Goal: Task Accomplishment & Management: Manage account settings

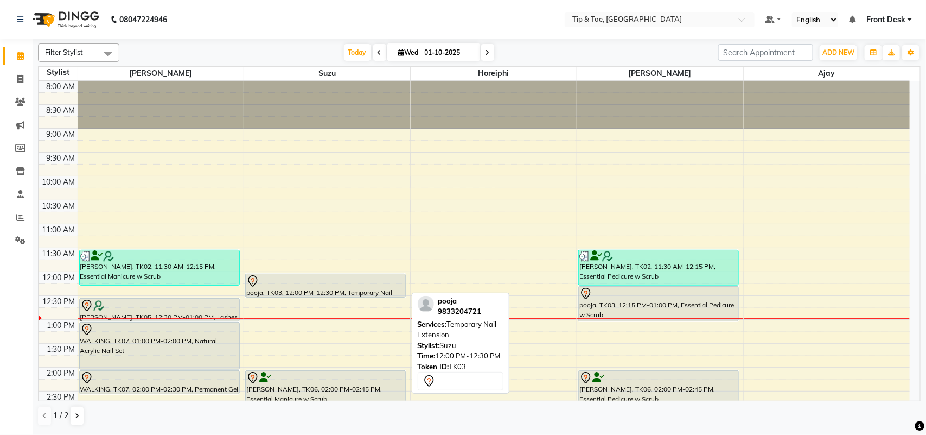
click at [294, 290] on div "pooja, TK03, 12:00 PM-12:30 PM, Temporary Nail Extension" at bounding box center [326, 285] width 160 height 23
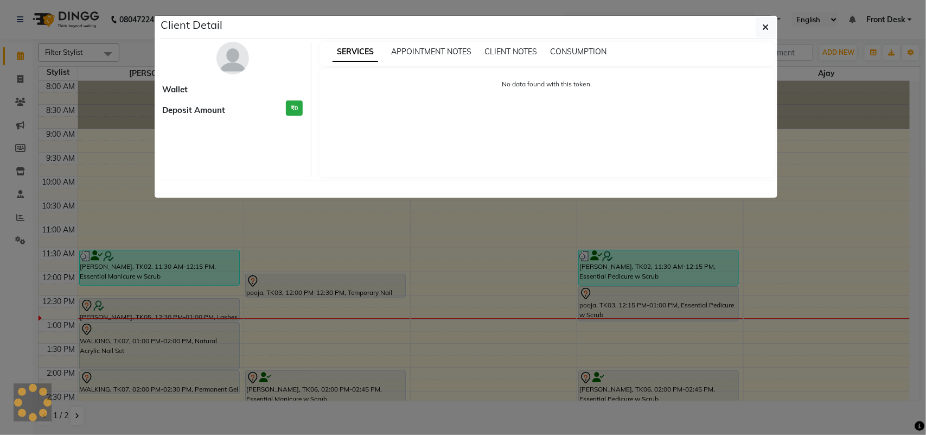
select select "7"
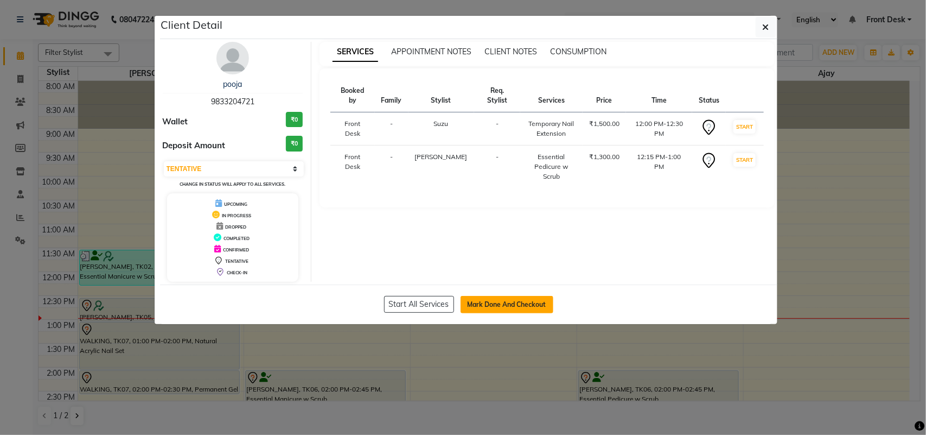
click at [498, 313] on button "Mark Done And Checkout" at bounding box center [507, 304] width 93 height 17
select select "5655"
select select "service"
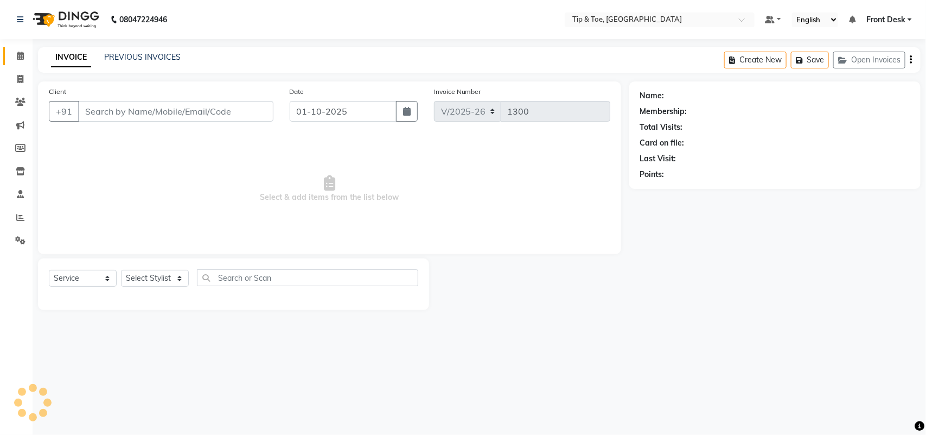
type input "9833204721"
select select "38742"
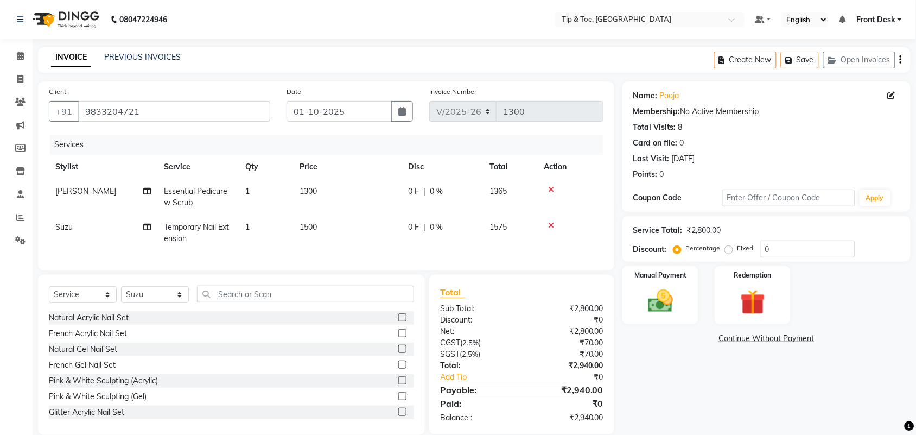
click at [225, 195] on span "Essential Pedicure w Scrub" at bounding box center [195, 196] width 63 height 21
select select "38703"
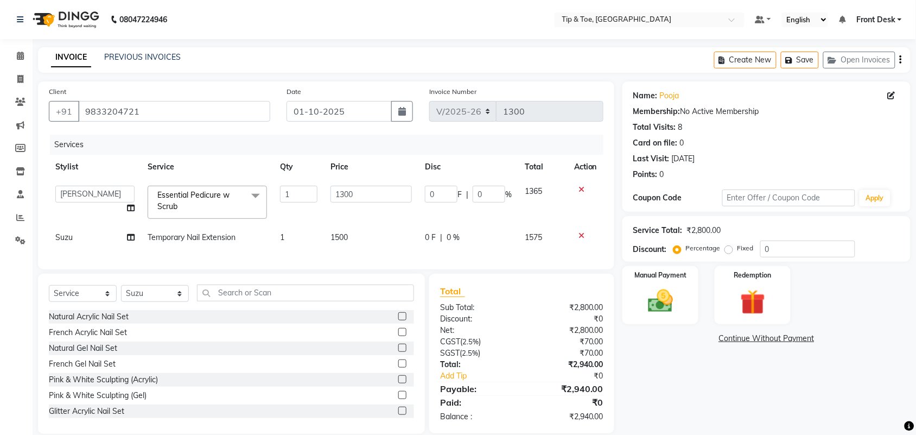
click at [259, 196] on span at bounding box center [256, 196] width 22 height 21
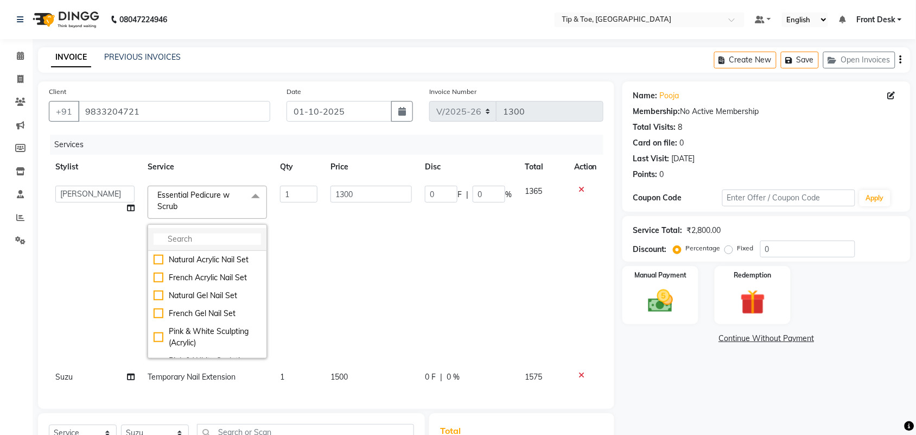
click at [204, 237] on input "multiselect-search" at bounding box center [207, 238] width 107 height 11
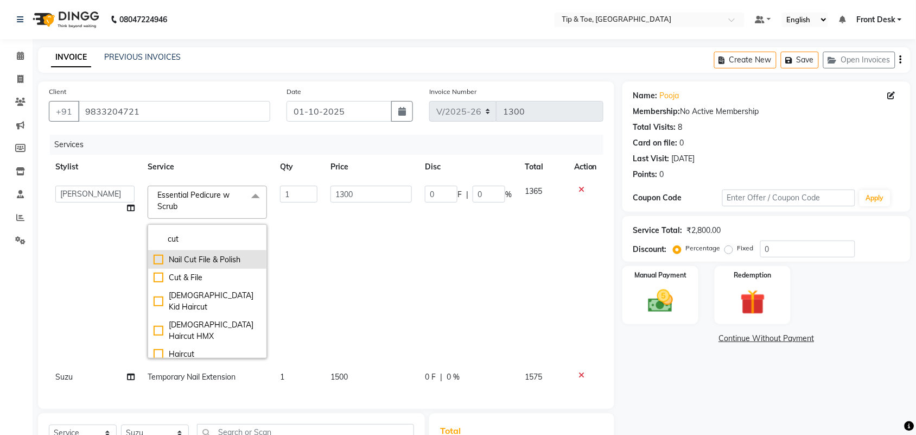
type input "cut"
click at [196, 257] on div "Nail Cut File & Polish" at bounding box center [207, 259] width 107 height 11
checkbox input "true"
type input "400"
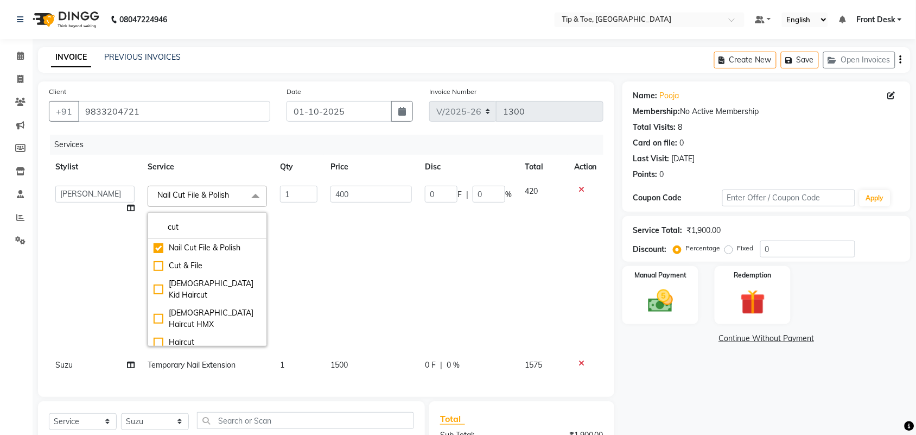
click at [467, 270] on td "0 F | 0 %" at bounding box center [468, 266] width 100 height 174
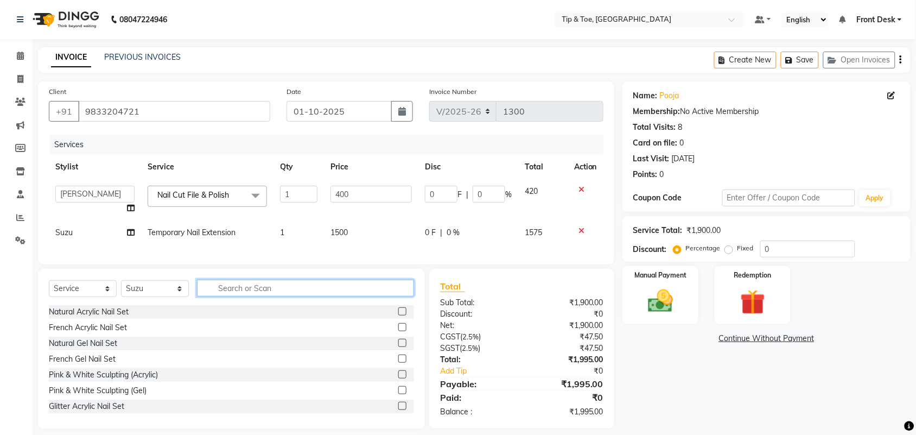
click at [283, 293] on input "text" at bounding box center [305, 287] width 217 height 17
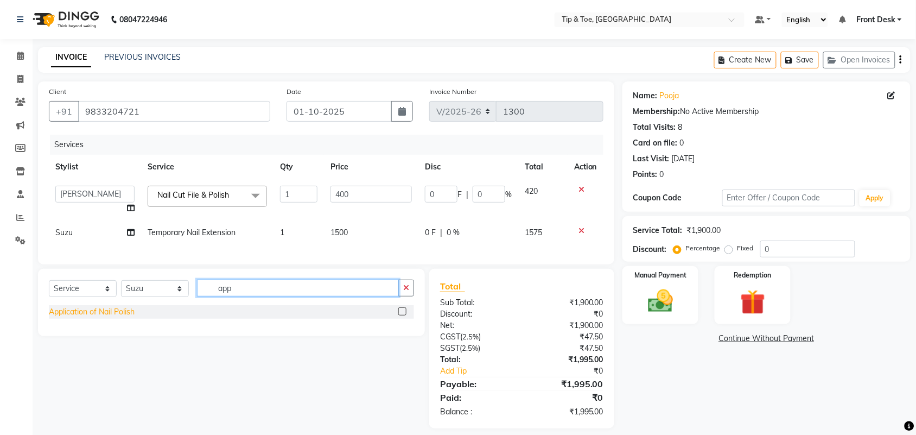
type input "app"
click at [88, 317] on div "Application of Nail Polish" at bounding box center [92, 311] width 86 height 11
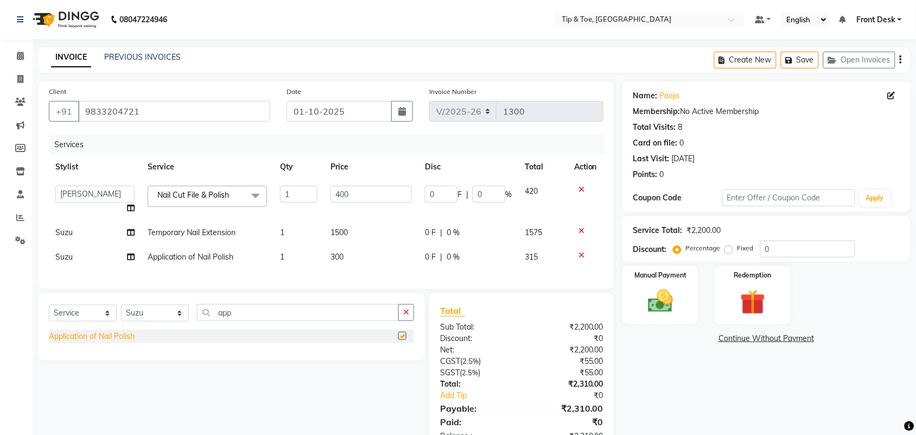
checkbox input "false"
click at [672, 382] on div "Name: Pooja Membership: No Active Membership Total Visits: 8 Card on file: 0 La…" at bounding box center [770, 266] width 296 height 371
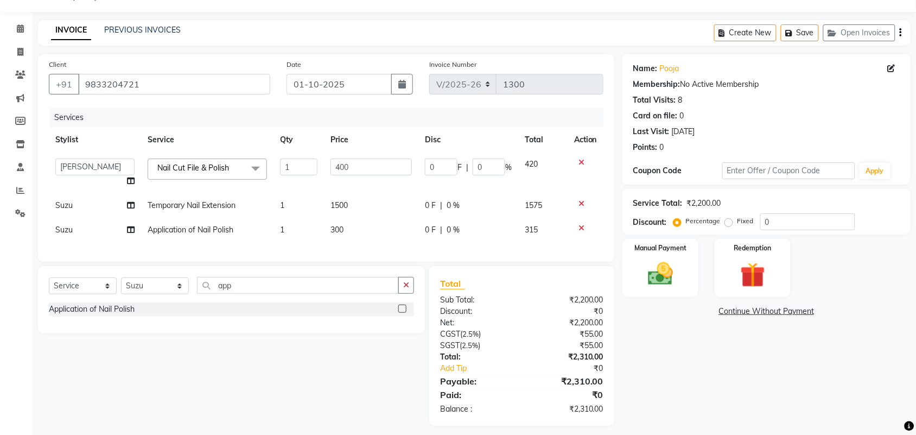
scroll to position [44, 0]
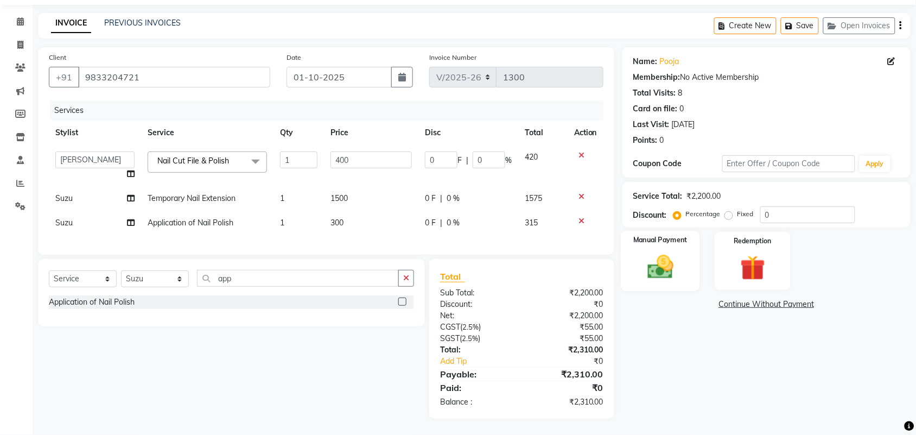
click at [672, 265] on img at bounding box center [660, 267] width 42 height 30
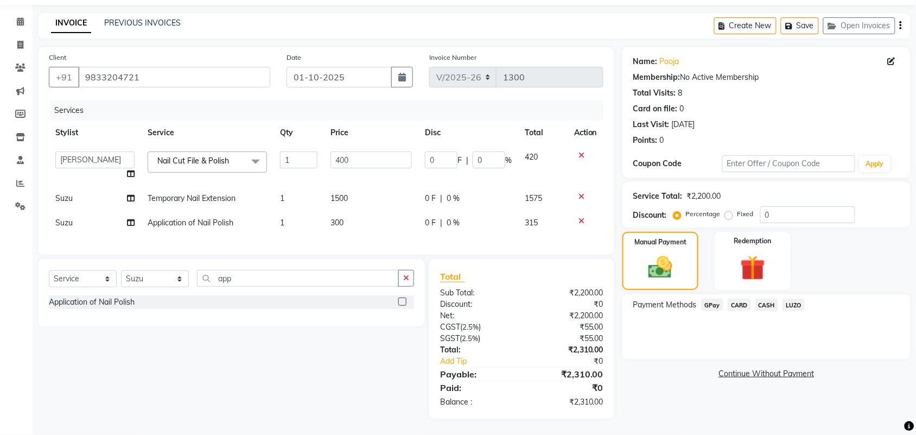
click at [714, 300] on span "GPay" at bounding box center [712, 304] width 22 height 12
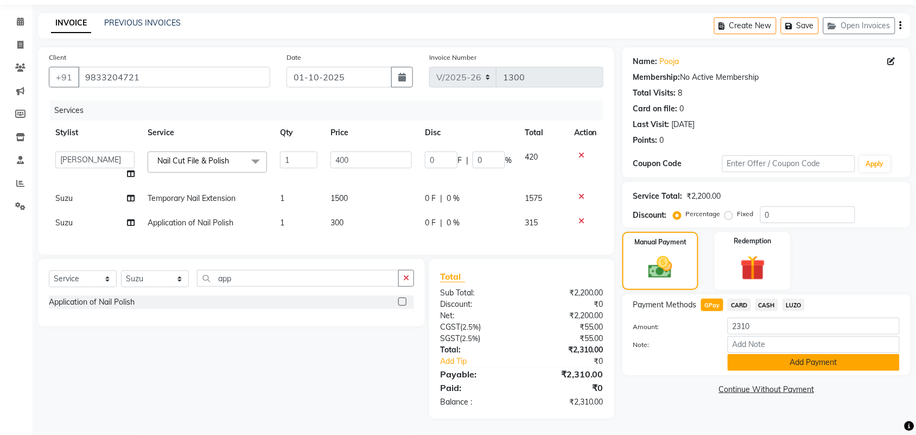
click at [766, 356] on button "Add Payment" at bounding box center [814, 362] width 172 height 17
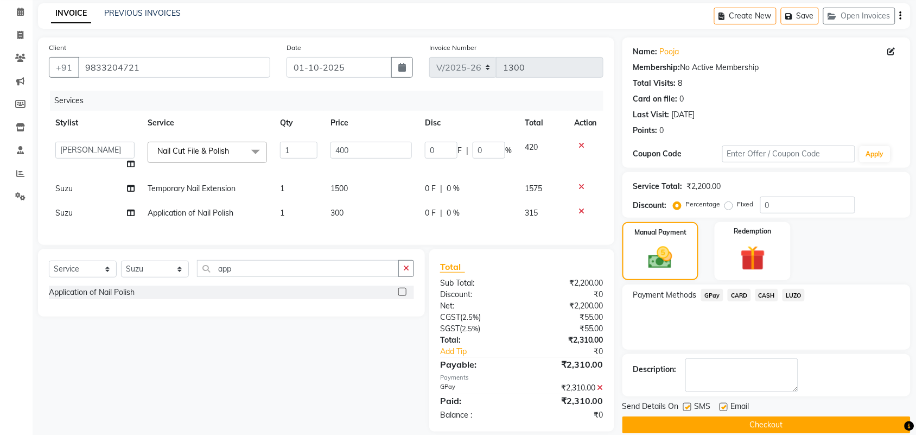
click at [847, 399] on div "Name: Pooja Membership: No Active Membership Total Visits: 8 Card on file: 0 La…" at bounding box center [770, 235] width 296 height 396
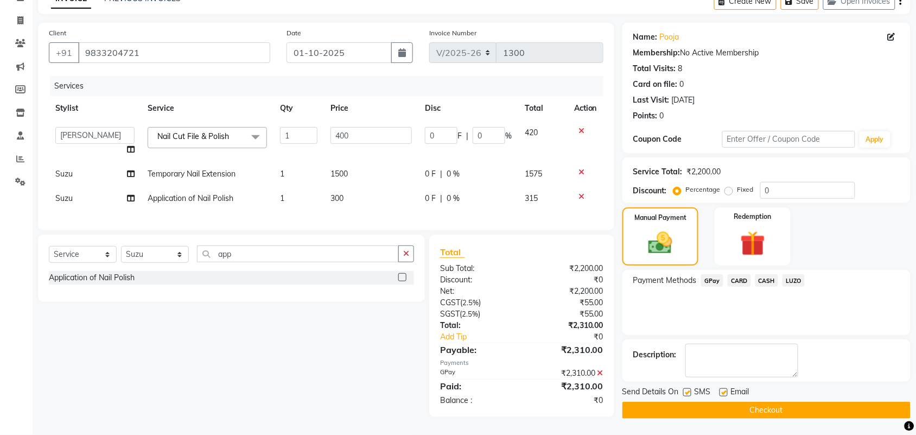
click at [772, 402] on button "Checkout" at bounding box center [766, 410] width 288 height 17
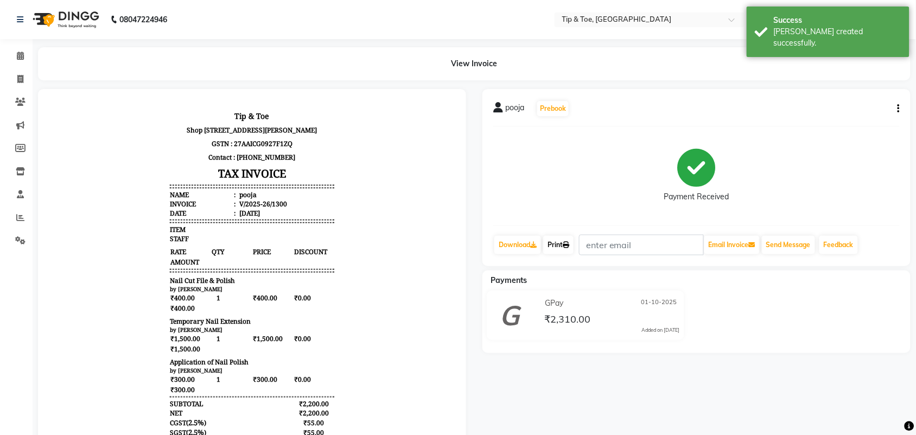
click at [554, 248] on link "Print" at bounding box center [558, 245] width 30 height 18
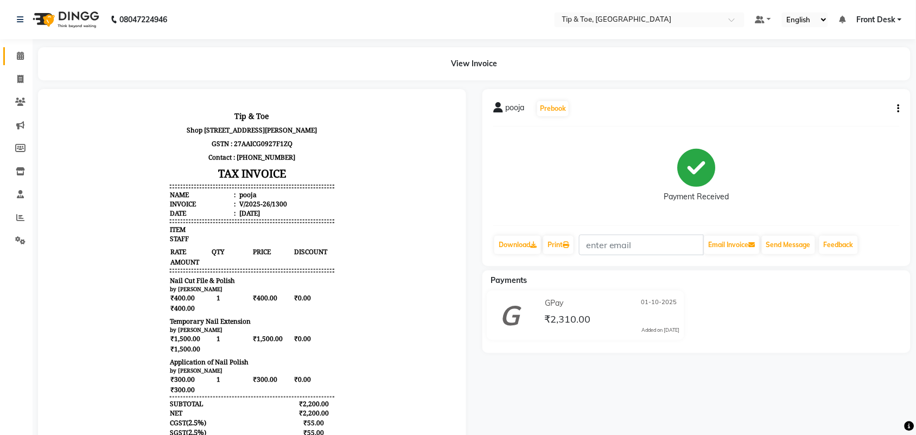
click at [22, 55] on icon at bounding box center [20, 56] width 7 height 8
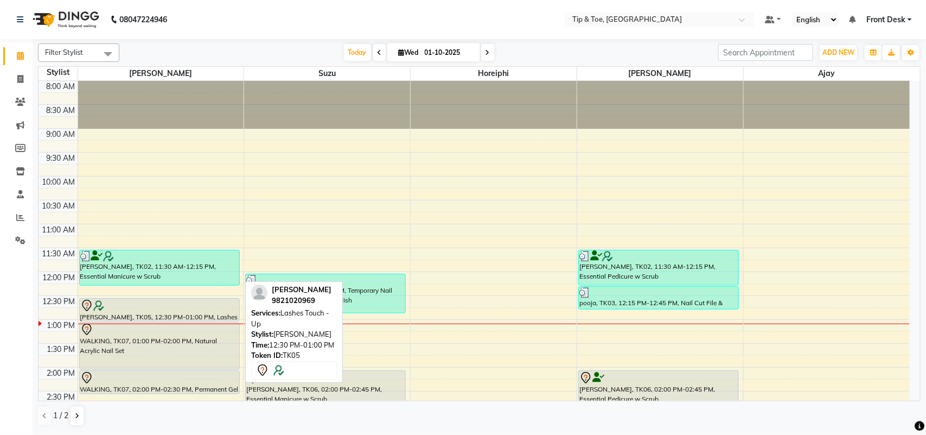
click at [145, 310] on div at bounding box center [159, 305] width 158 height 13
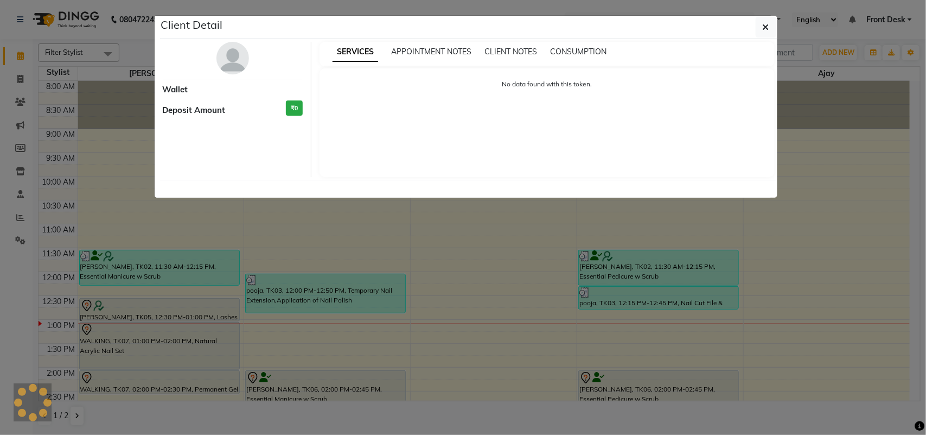
select select "7"
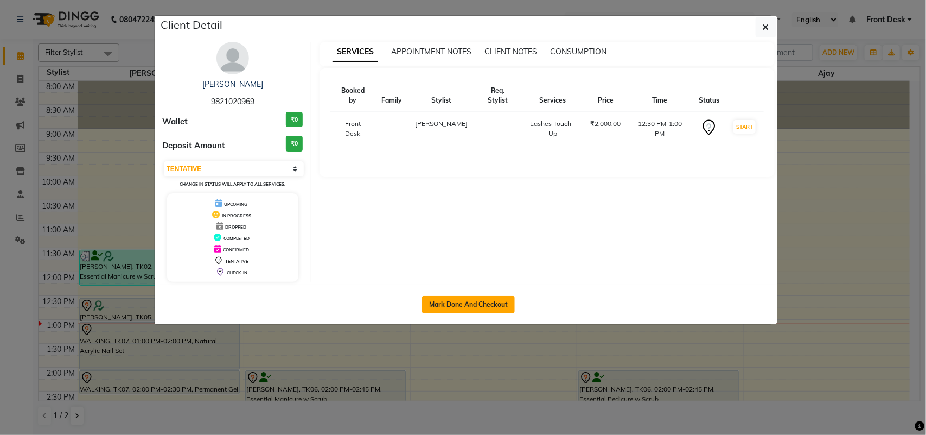
click at [473, 306] on button "Mark Done And Checkout" at bounding box center [468, 304] width 93 height 17
select select "5655"
select select "service"
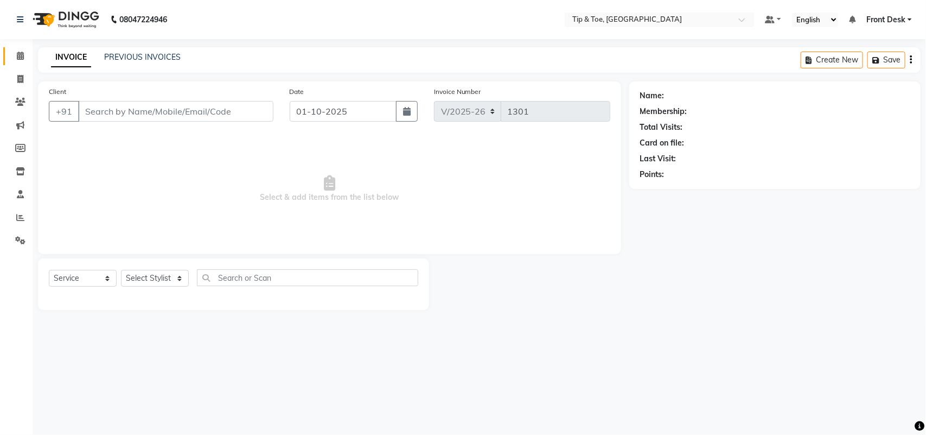
type input "9821020969"
select select "38741"
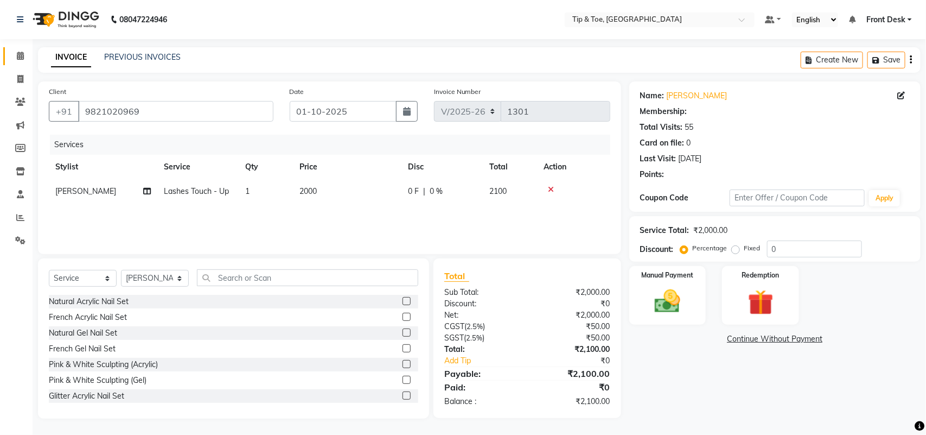
select select "1: Object"
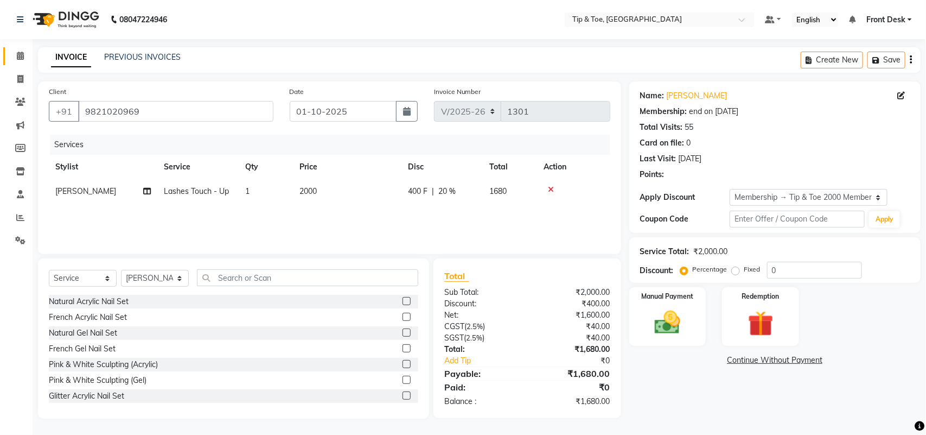
type input "20"
click at [443, 188] on span "20 %" at bounding box center [447, 191] width 17 height 11
select select "38741"
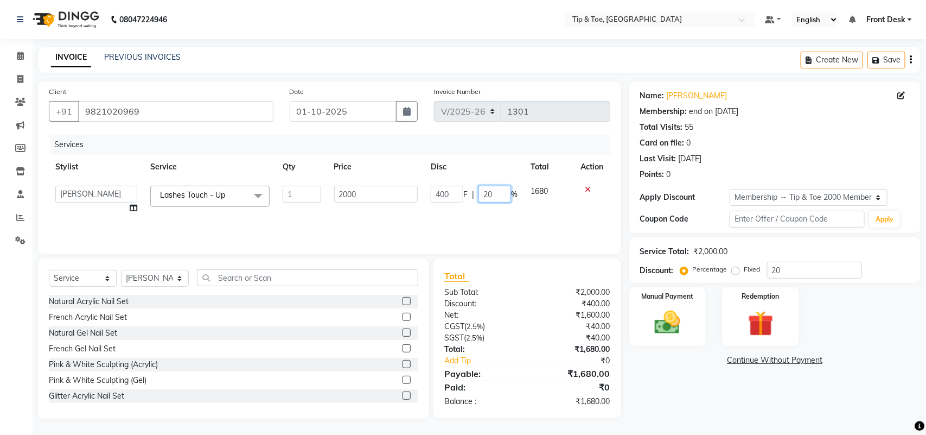
click at [497, 191] on input "20" at bounding box center [495, 194] width 33 height 17
type input "2"
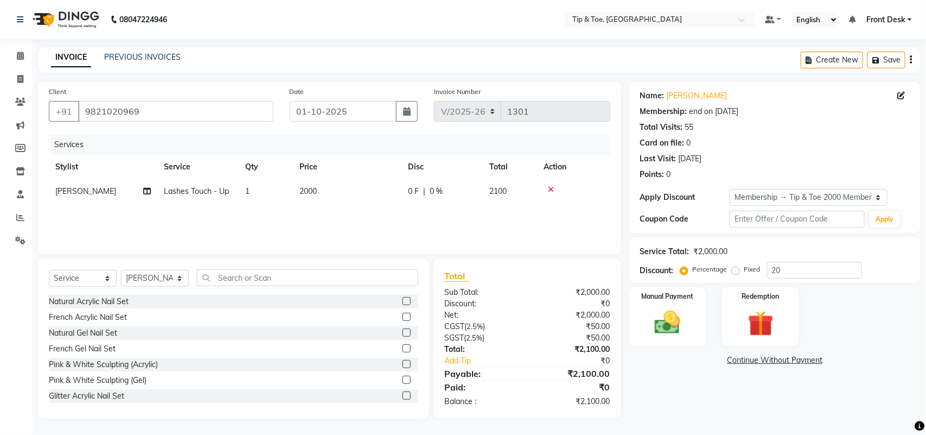
click at [683, 373] on div "Name: Neeti Mahajan Membership: end on 15-01-2026 Total Visits: 55 Card on file…" at bounding box center [780, 249] width 300 height 337
click at [677, 327] on img at bounding box center [667, 322] width 43 height 30
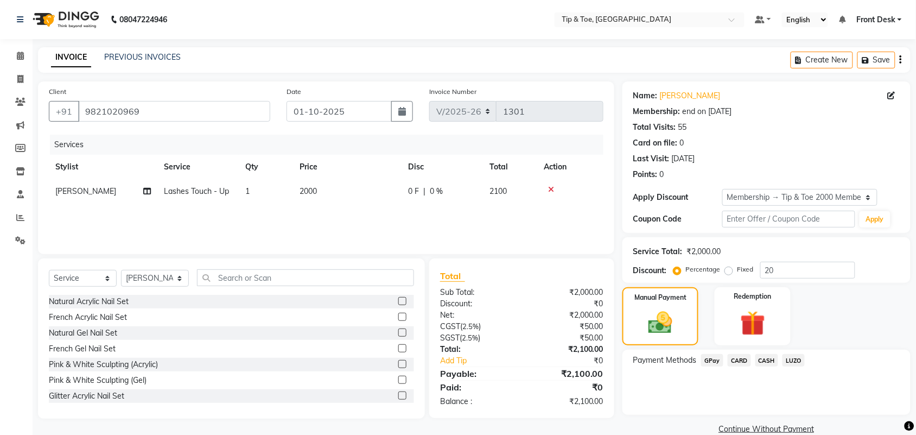
click at [735, 361] on span "CARD" at bounding box center [739, 360] width 23 height 12
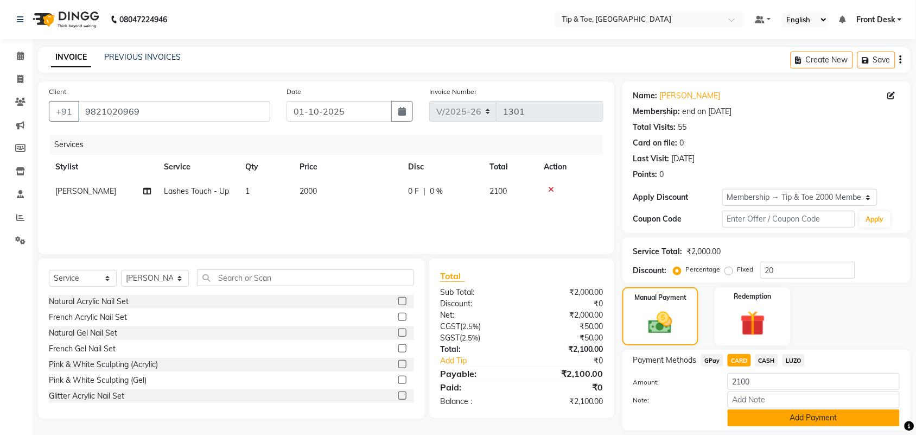
click at [754, 418] on button "Add Payment" at bounding box center [814, 417] width 172 height 17
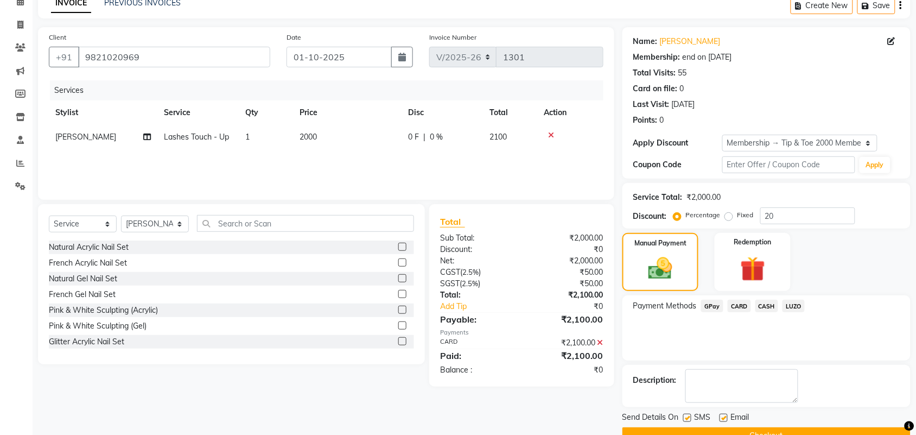
scroll to position [80, 0]
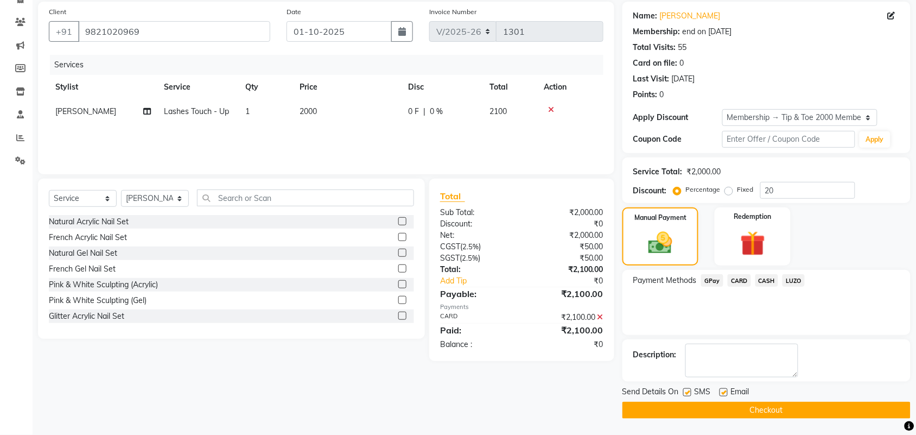
click at [767, 406] on button "Checkout" at bounding box center [766, 410] width 288 height 17
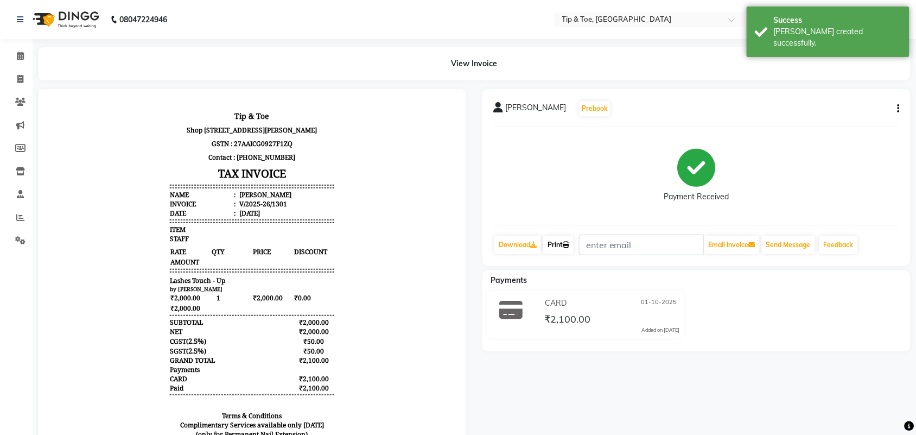
click at [564, 250] on link "Print" at bounding box center [558, 245] width 30 height 18
click at [22, 57] on icon at bounding box center [20, 56] width 7 height 8
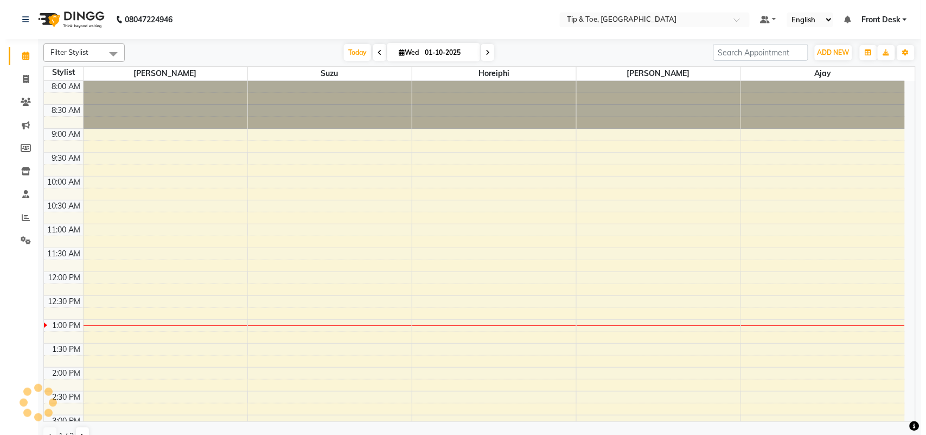
scroll to position [242, 0]
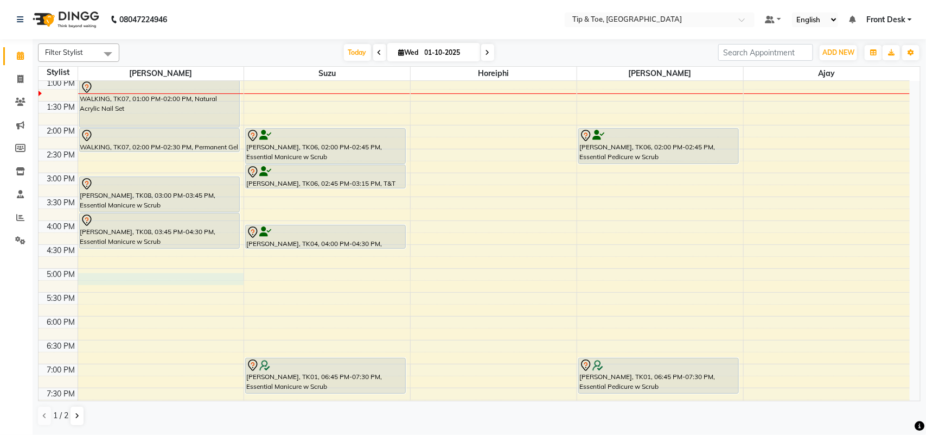
click at [125, 278] on div "8:00 AM 8:30 AM 9:00 AM 9:30 AM 10:00 AM 10:30 AM 11:00 AM 11:30 AM 12:00 PM 12…" at bounding box center [475, 149] width 872 height 620
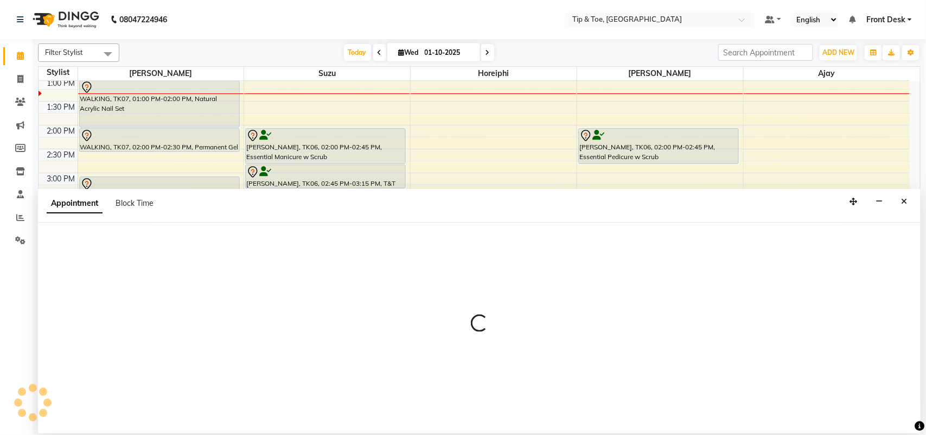
select select "38741"
select select "1020"
select select "tentative"
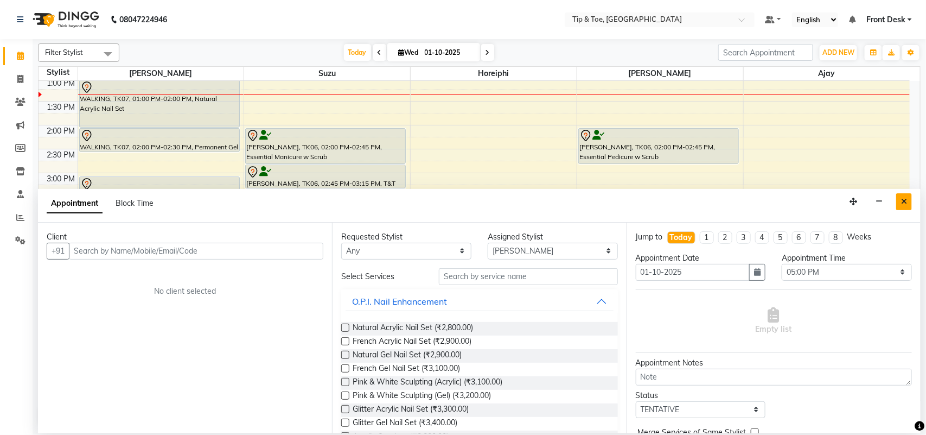
click at [908, 198] on button "Close" at bounding box center [905, 201] width 16 height 17
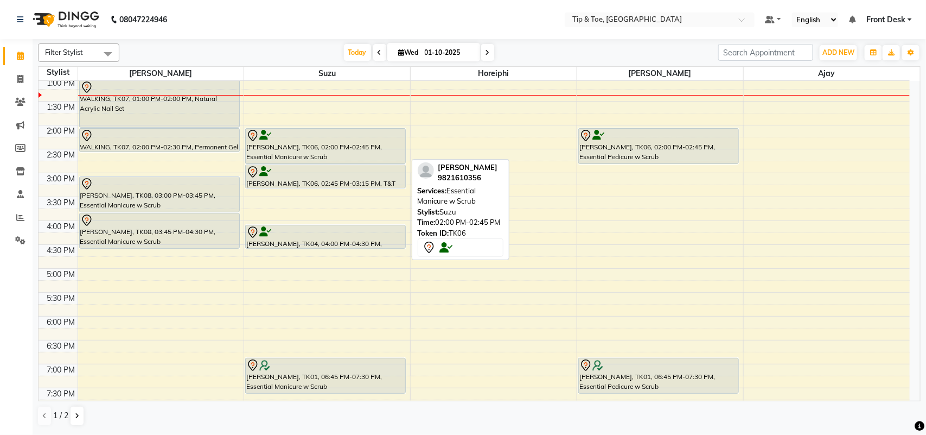
click at [363, 150] on div "Raana Zahid, TK06, 02:00 PM-02:45 PM, Essential Manicure w Scrub" at bounding box center [326, 146] width 160 height 35
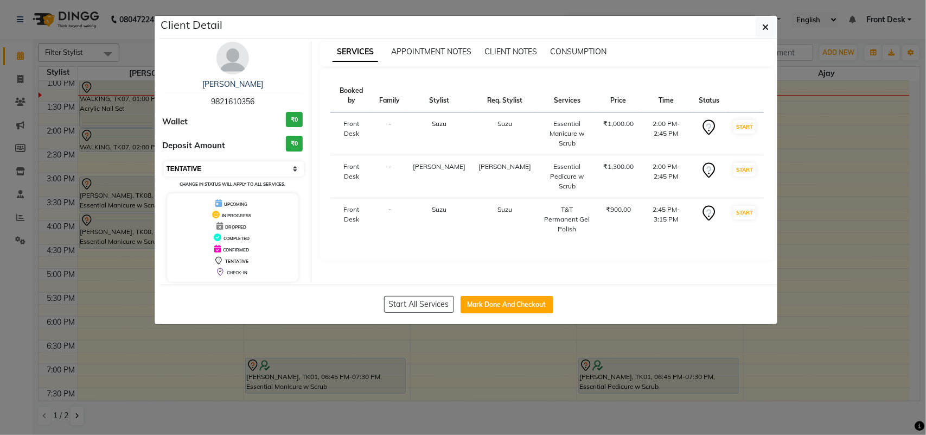
click at [281, 163] on select "Select IN SERVICE CONFIRMED TENTATIVE CHECK IN MARK DONE DROPPED UPCOMING" at bounding box center [234, 168] width 141 height 15
select select "2"
click at [164, 161] on select "Select IN SERVICE CONFIRMED TENTATIVE CHECK IN MARK DONE DROPPED UPCOMING" at bounding box center [234, 168] width 141 height 15
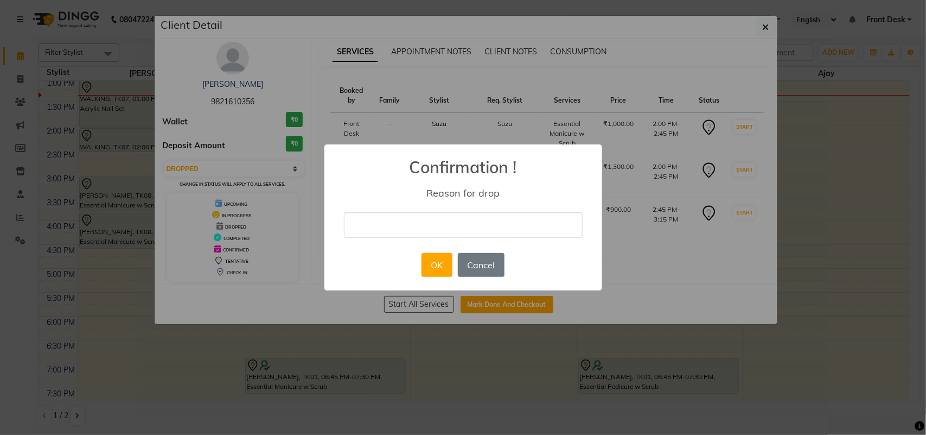
click at [456, 231] on input "text" at bounding box center [463, 225] width 239 height 26
type input "c"
click at [440, 264] on button "OK" at bounding box center [437, 265] width 31 height 24
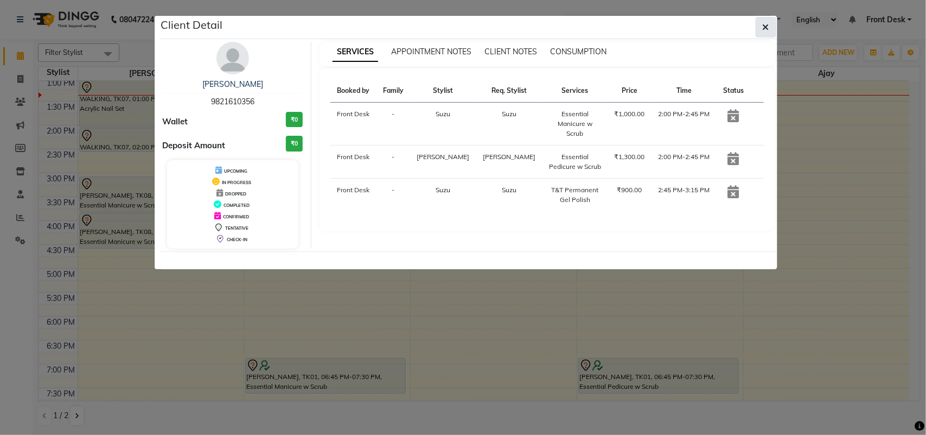
click at [760, 22] on button "button" at bounding box center [766, 27] width 21 height 21
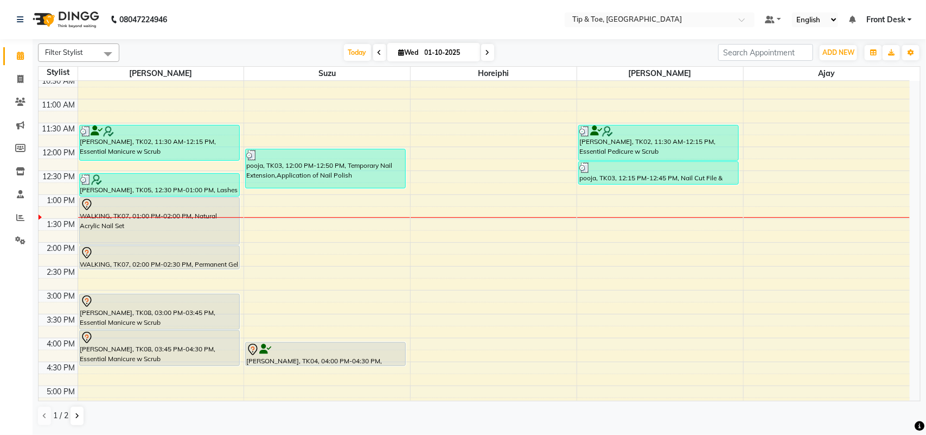
scroll to position [126, 0]
click at [280, 288] on div "8:00 AM 8:30 AM 9:00 AM 9:30 AM 10:00 AM 10:30 AM 11:00 AM 11:30 AM 12:00 PM 12…" at bounding box center [475, 265] width 872 height 620
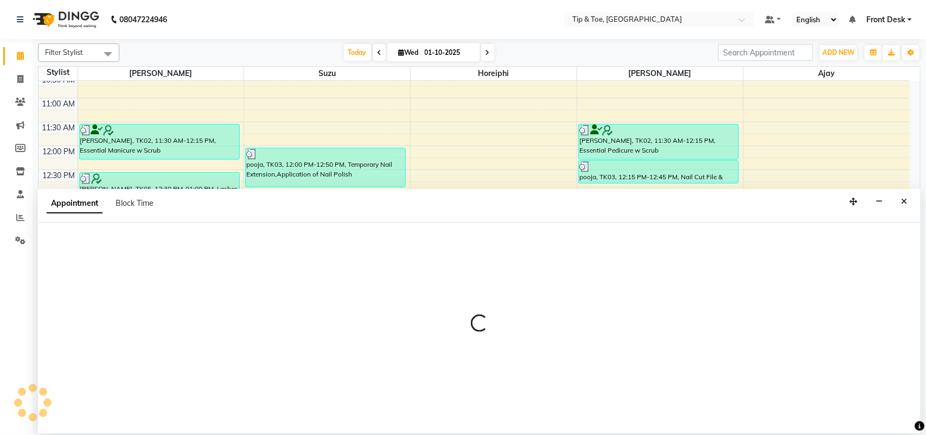
select select "38742"
select select "tentative"
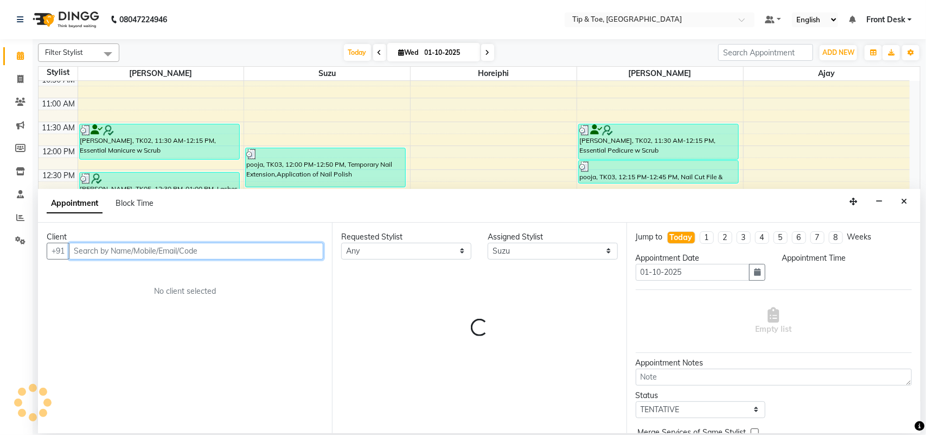
select select "885"
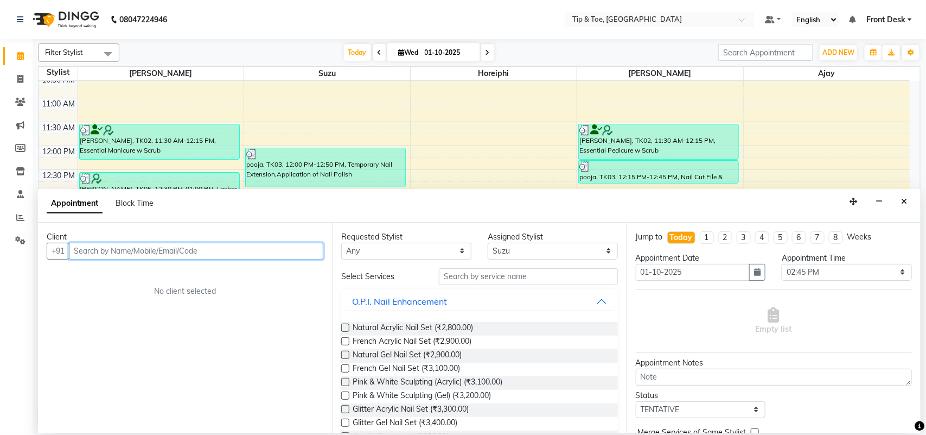
paste input "99201 90982"
type input "9920190982"
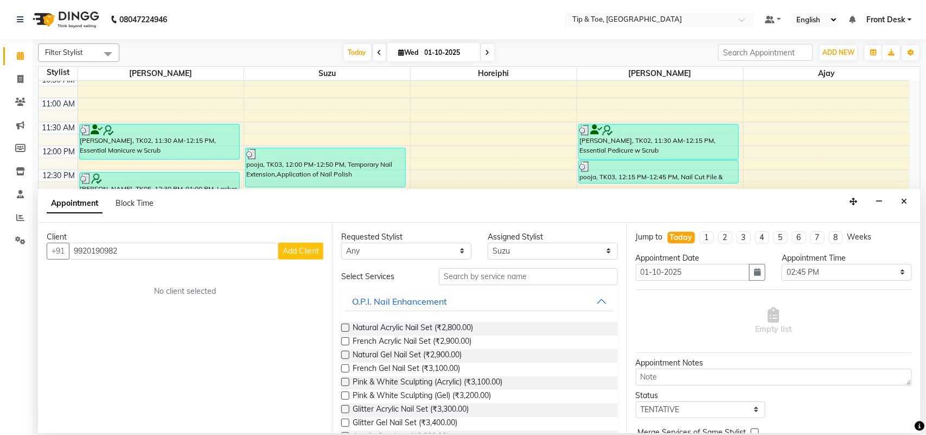
click at [288, 258] on button "Add Client" at bounding box center [300, 251] width 45 height 17
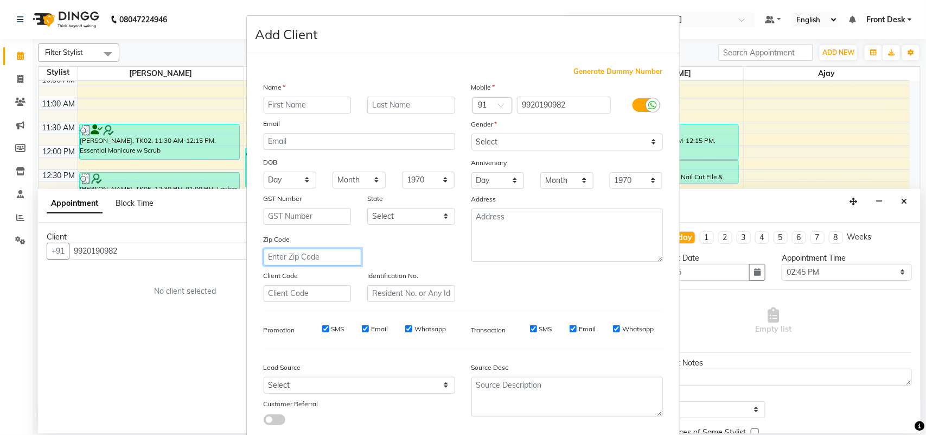
click at [288, 258] on input "text" at bounding box center [313, 257] width 98 height 17
click at [297, 109] on input "text" at bounding box center [308, 105] width 88 height 17
type input "Divya"
click at [424, 97] on input "text" at bounding box center [411, 105] width 88 height 17
type input "Shah"
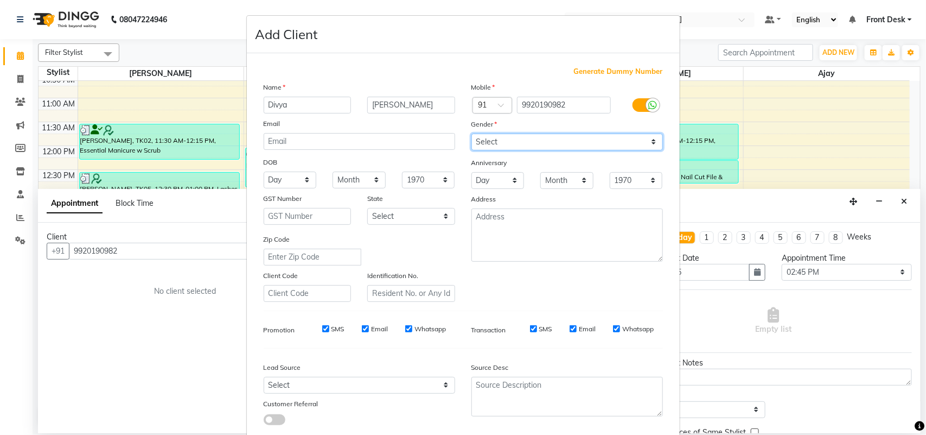
click at [520, 138] on select "Select Male Female Other Prefer Not To Say" at bounding box center [568, 142] width 192 height 17
select select "female"
click at [472, 134] on select "Select Male Female Other Prefer Not To Say" at bounding box center [568, 142] width 192 height 17
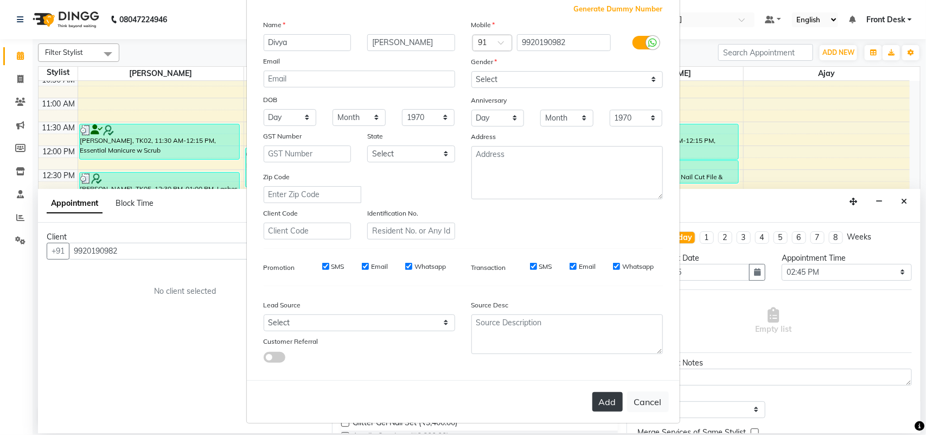
click at [603, 403] on button "Add" at bounding box center [608, 402] width 30 height 20
select select
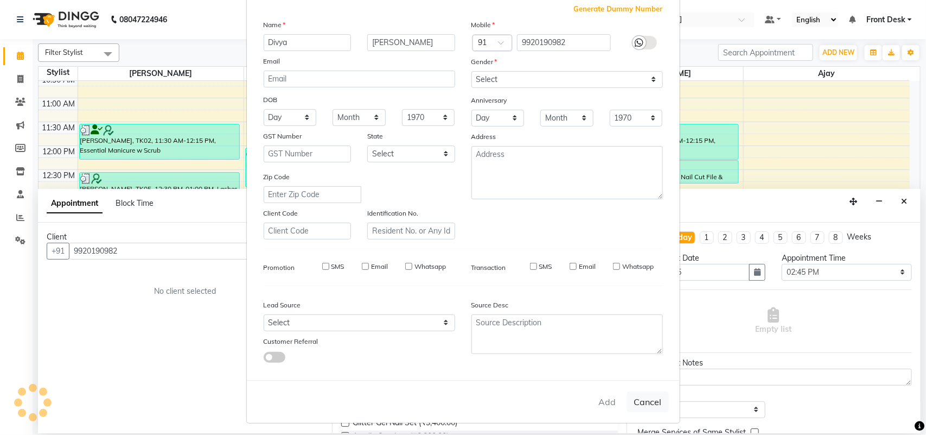
select select
checkbox input "false"
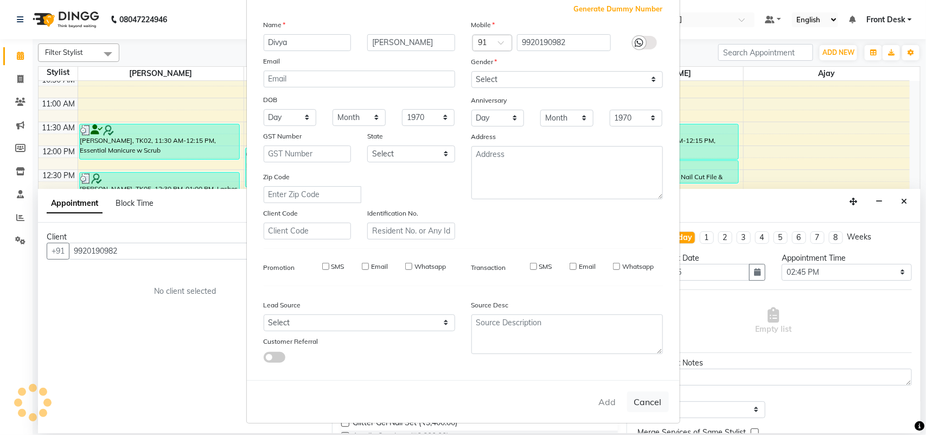
checkbox input "false"
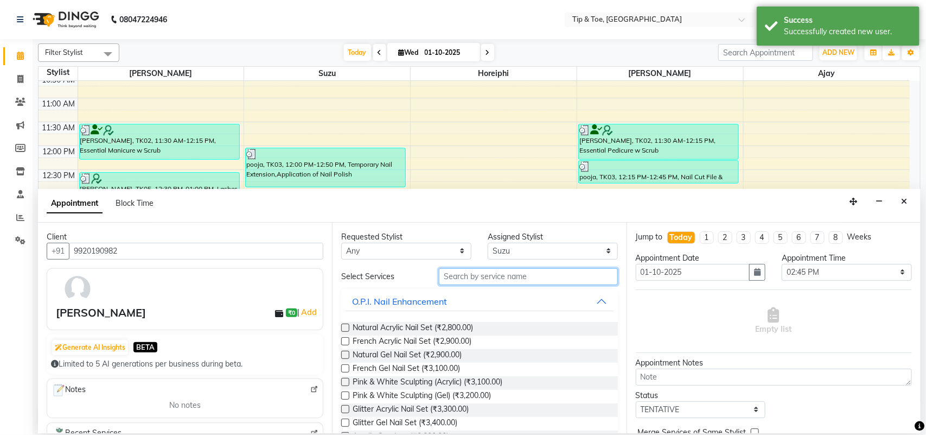
click at [494, 275] on input "text" at bounding box center [528, 276] width 179 height 17
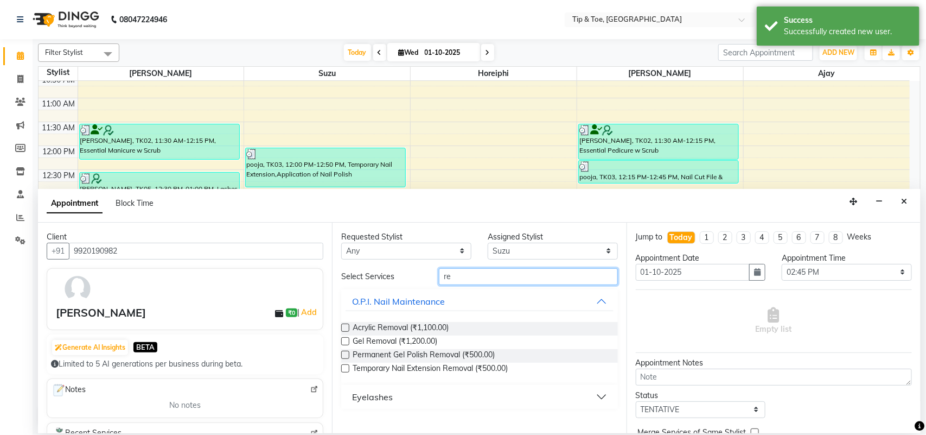
type input "r"
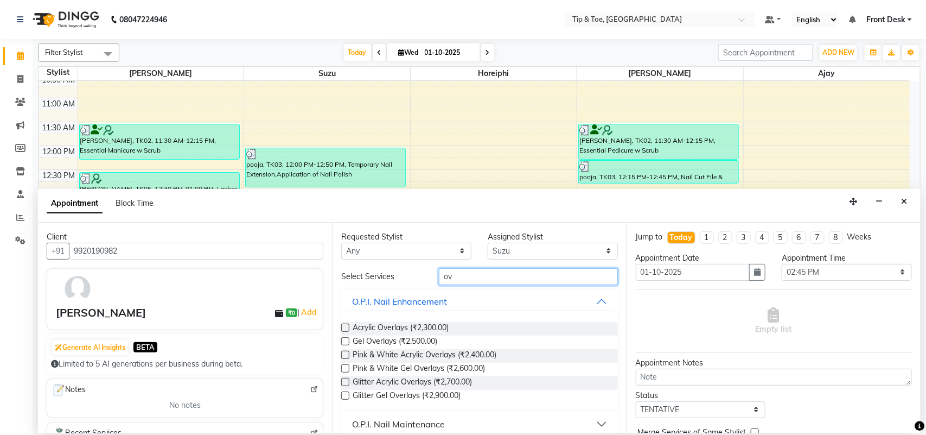
type input "o"
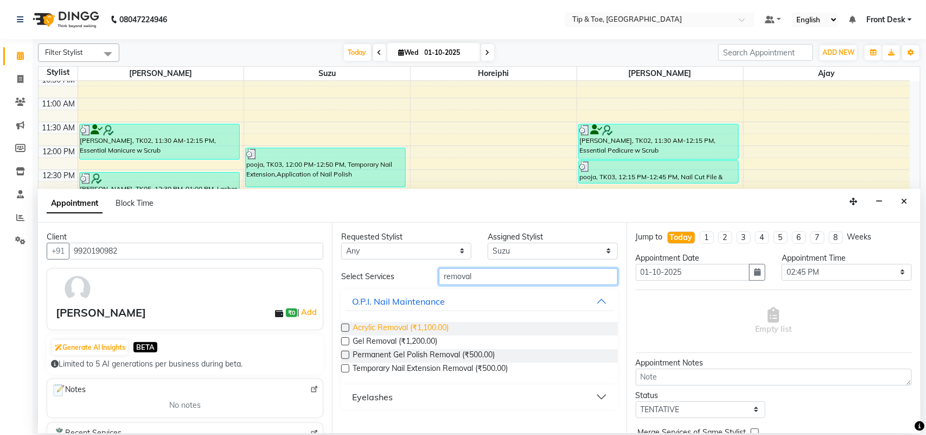
type input "removal"
click at [368, 327] on span "Acrylic Removal (₹1,100.00)" at bounding box center [401, 329] width 96 height 14
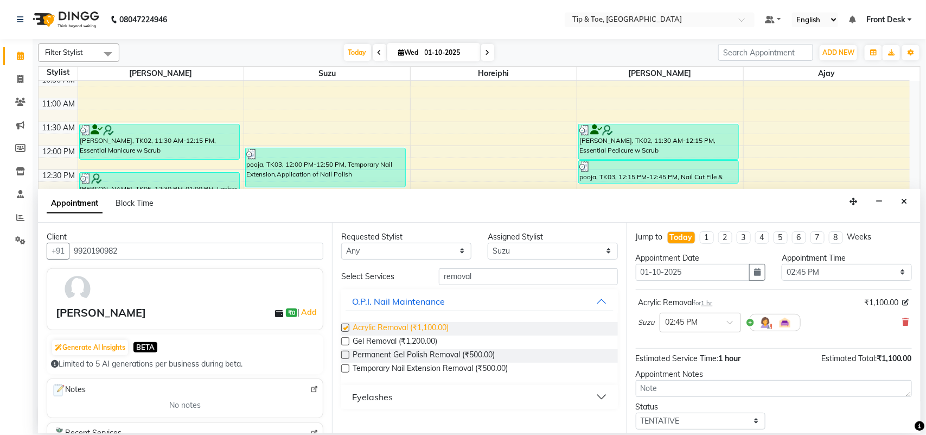
checkbox input "false"
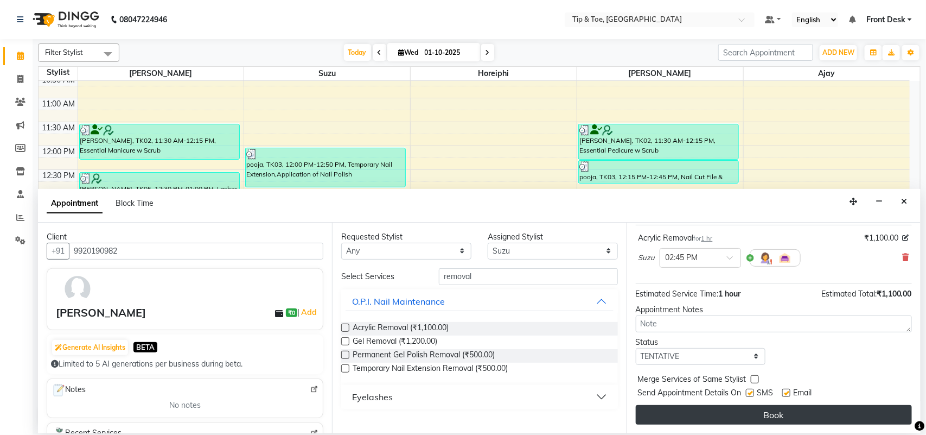
click at [860, 418] on button "Book" at bounding box center [774, 415] width 276 height 20
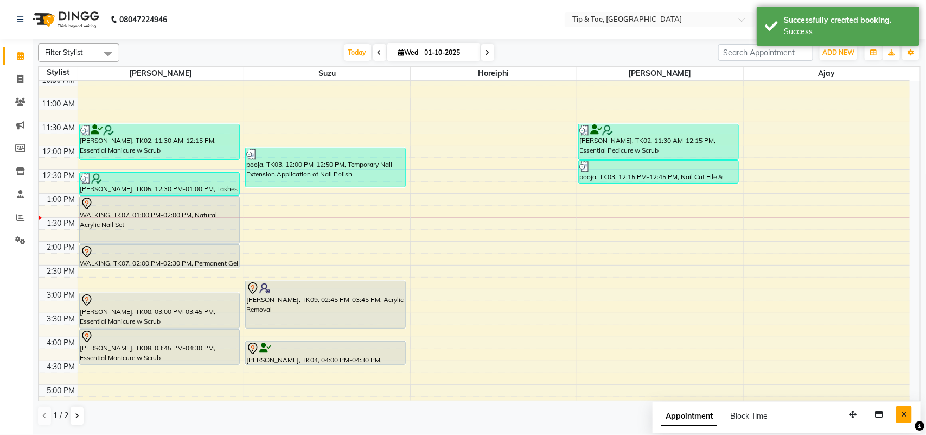
click at [906, 420] on button "Close" at bounding box center [905, 414] width 16 height 17
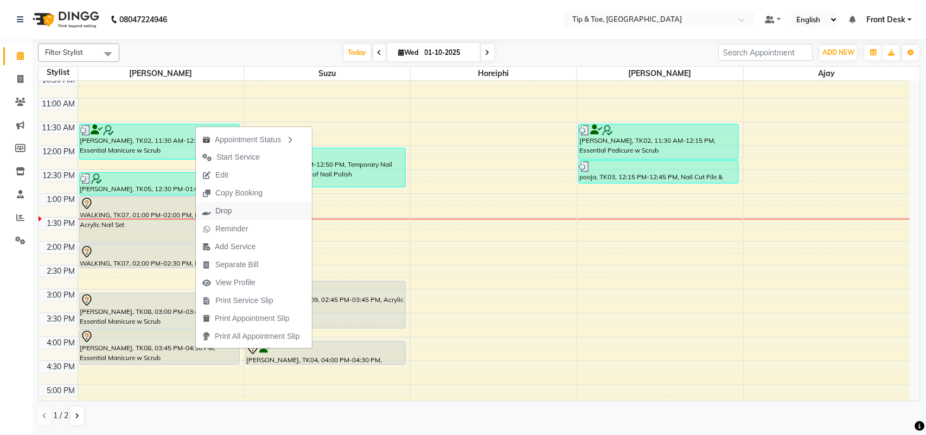
click at [267, 207] on button "Drop" at bounding box center [254, 211] width 116 height 18
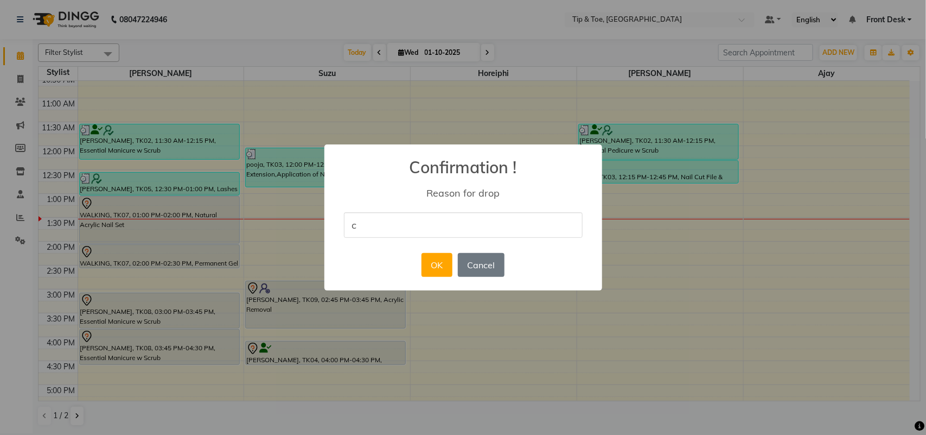
type input "c"
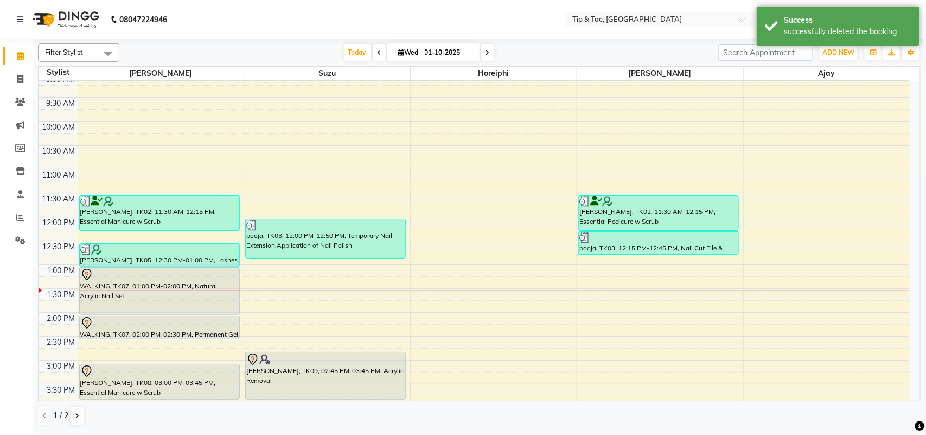
scroll to position [60, 0]
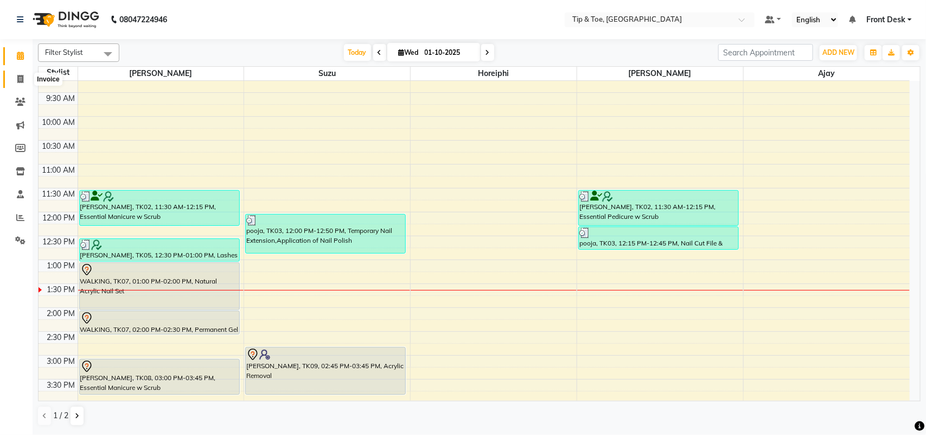
click at [21, 80] on icon at bounding box center [20, 79] width 6 height 8
select select "service"
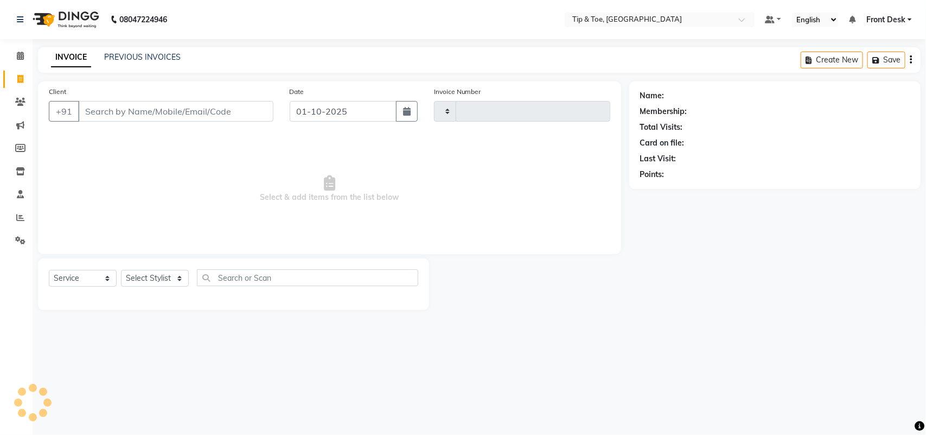
type input "1302"
select select "5655"
click at [145, 53] on link "PREVIOUS INVOICES" at bounding box center [142, 57] width 77 height 10
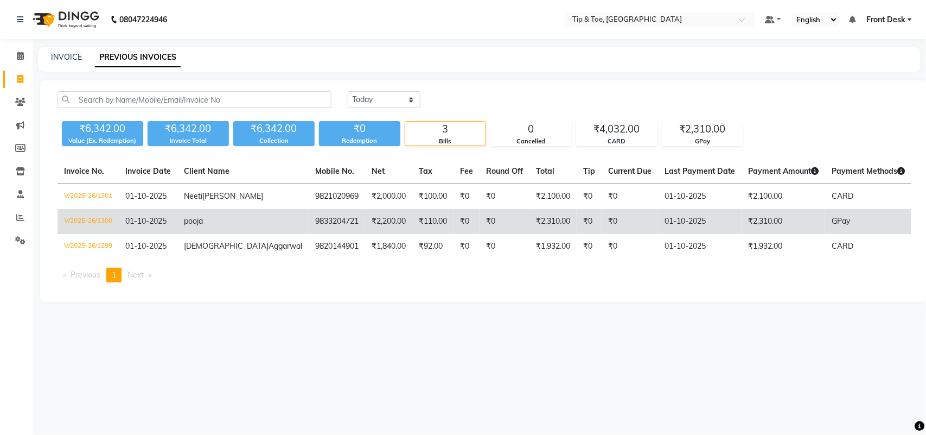
click at [365, 234] on td "₹2,200.00" at bounding box center [388, 221] width 47 height 25
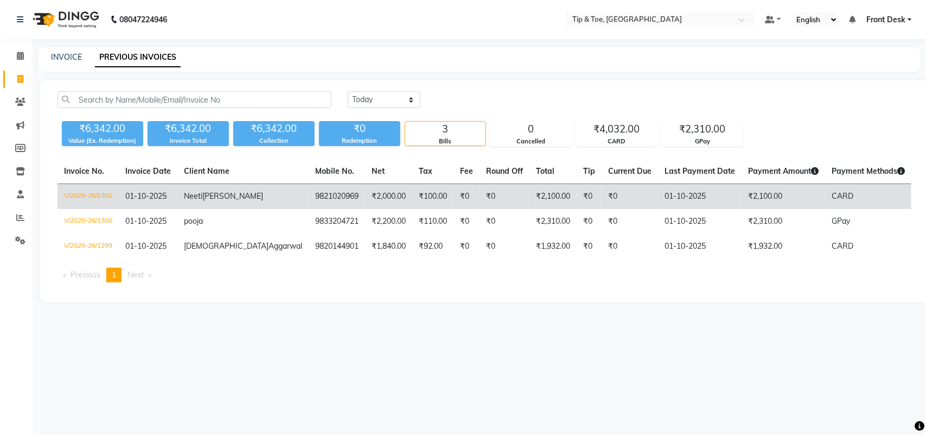
click at [365, 198] on td "₹2,000.00" at bounding box center [388, 197] width 47 height 26
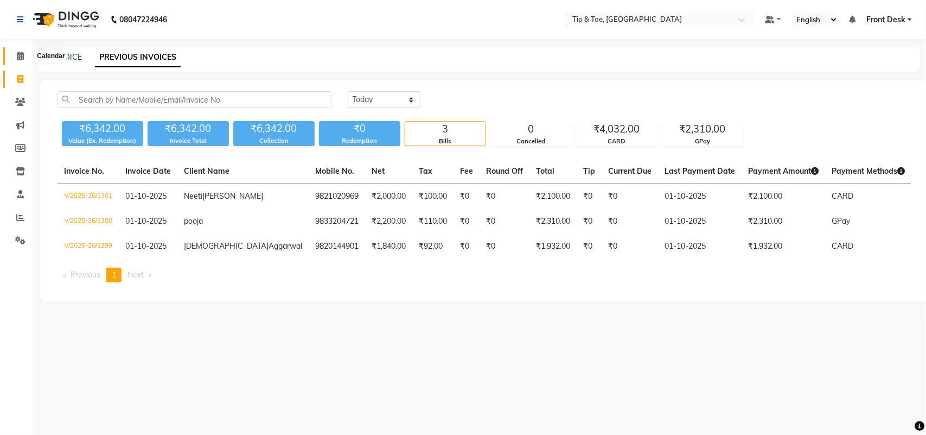
click at [22, 58] on icon at bounding box center [20, 56] width 7 height 8
